Goal: Information Seeking & Learning: Learn about a topic

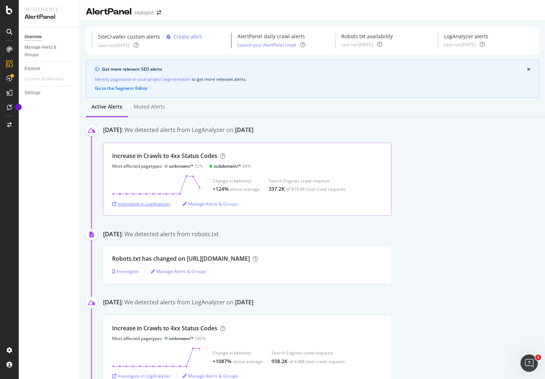
click at [161, 204] on div "Investigate in LogAnalyzer" at bounding box center [141, 204] width 58 height 6
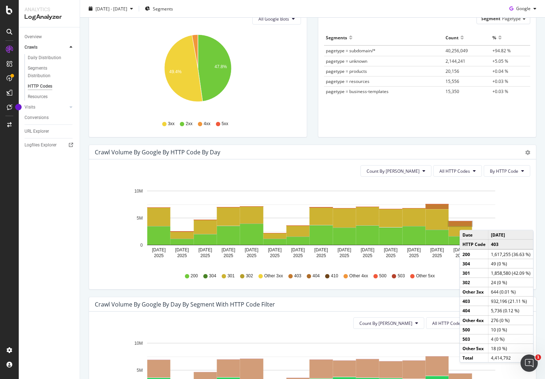
scroll to position [106, 0]
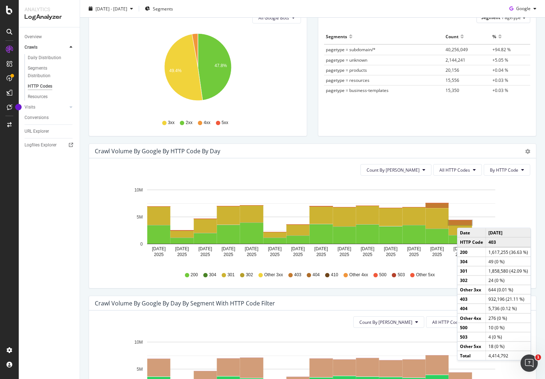
click at [464, 220] on rect "A chart." at bounding box center [459, 222] width 23 height 5
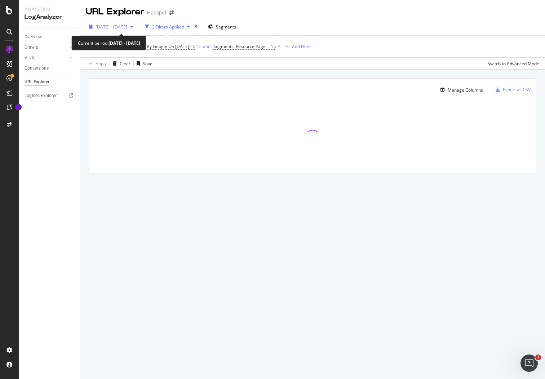
click at [136, 24] on div "2025 Aug. 15th - Aug. 29th" at bounding box center [111, 26] width 50 height 11
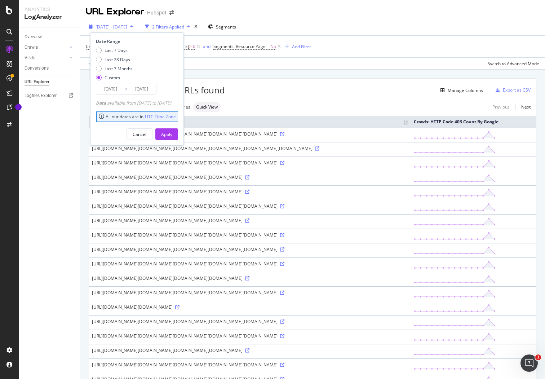
click at [136, 24] on div "2025 Aug. 15th - Aug. 29th" at bounding box center [111, 26] width 50 height 11
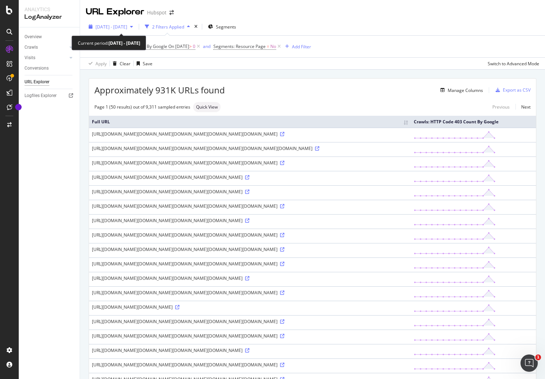
click at [136, 24] on div "2025 Aug. 15th - Aug. 29th" at bounding box center [111, 26] width 50 height 11
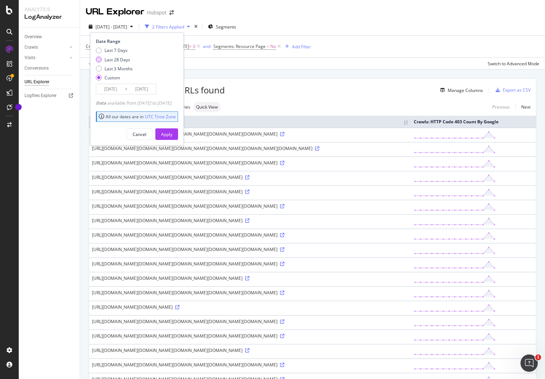
click at [115, 58] on div "Last 28 Days" at bounding box center [117, 60] width 26 height 6
type input "2025/08/03"
type input "2025/08/30"
drag, startPoint x: 107, startPoint y: 49, endPoint x: 108, endPoint y: 53, distance: 3.7
click at [107, 49] on div "Last 7 Days" at bounding box center [115, 50] width 23 height 6
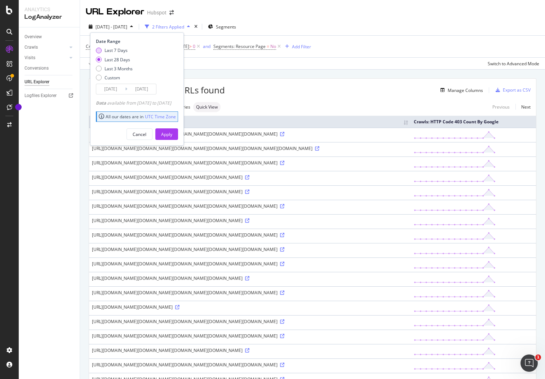
type input "2025/08/24"
click at [172, 133] on div "Apply" at bounding box center [166, 134] width 11 height 6
